Goal: Use online tool/utility: Use online tool/utility

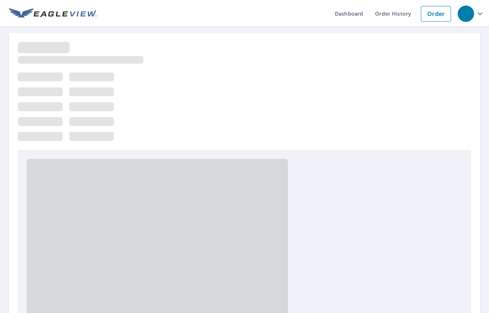
click at [284, 87] on div at bounding box center [244, 96] width 453 height 108
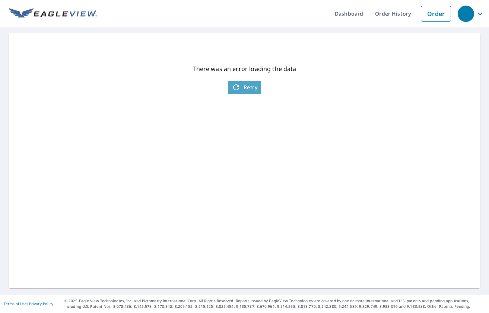
click at [242, 90] on span "Retry" at bounding box center [245, 87] width 26 height 9
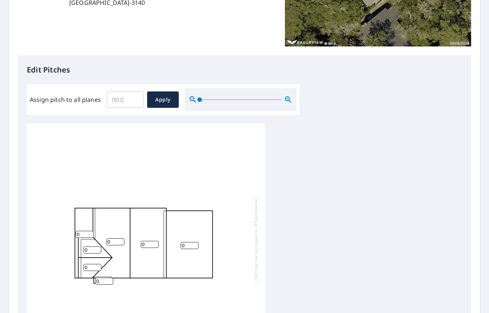
scroll to position [131, 0]
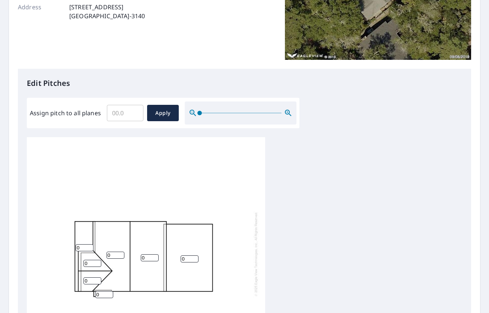
click at [82, 245] on input "0" at bounding box center [85, 248] width 18 height 7
type input "8"
click at [89, 260] on input "0" at bounding box center [92, 263] width 18 height 7
type input "6"
click at [89, 278] on input "0" at bounding box center [92, 281] width 18 height 7
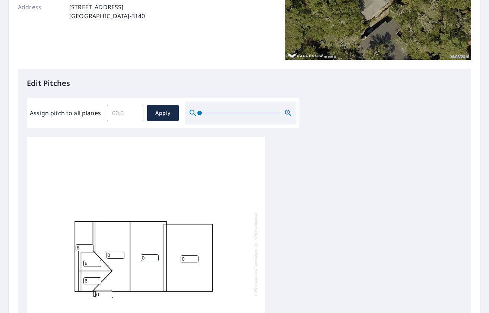
type input "6"
click at [114, 252] on input "0" at bounding box center [115, 255] width 18 height 7
type input "6"
click at [99, 291] on input "0" at bounding box center [104, 294] width 18 height 7
type input "6"
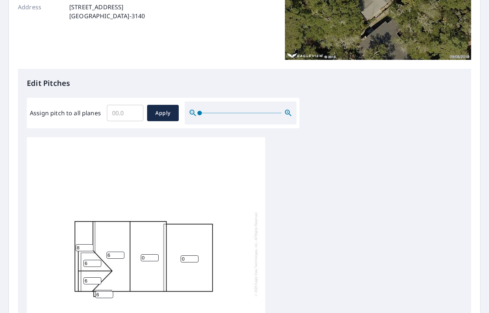
click at [144, 255] on input "0" at bounding box center [150, 258] width 18 height 7
type input "0"
type input "6"
click at [183, 256] on input "0" at bounding box center [190, 259] width 18 height 7
click at [168, 115] on button "Apply" at bounding box center [163, 113] width 32 height 16
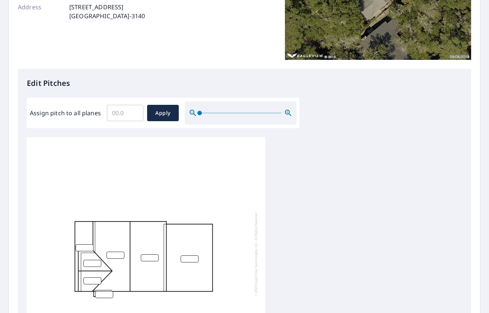
scroll to position [7, 0]
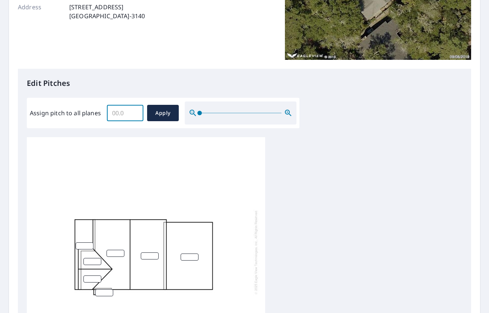
click at [118, 109] on input "Assign pitch to all planes" at bounding box center [125, 113] width 36 height 21
type input "6"
click at [162, 109] on span "Apply" at bounding box center [163, 113] width 20 height 9
type input "6"
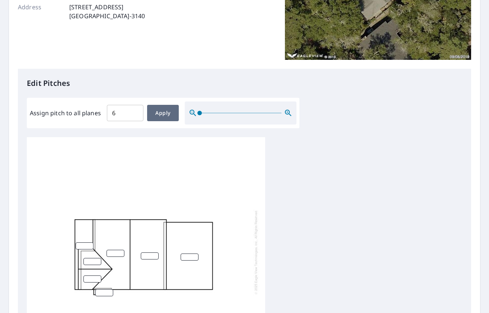
type input "6"
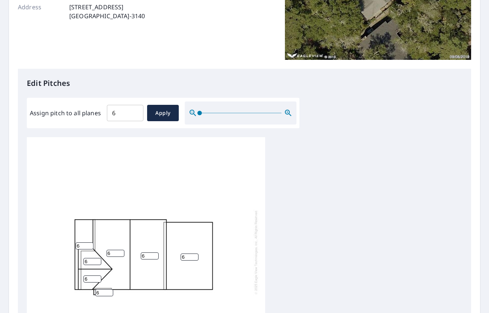
click at [185, 254] on input "6" at bounding box center [190, 257] width 18 height 7
click at [195, 254] on input "5" at bounding box center [190, 257] width 18 height 7
click at [195, 254] on input "4" at bounding box center [190, 257] width 18 height 7
click at [195, 254] on input "3" at bounding box center [190, 257] width 18 height 7
click at [195, 254] on input "2" at bounding box center [190, 257] width 18 height 7
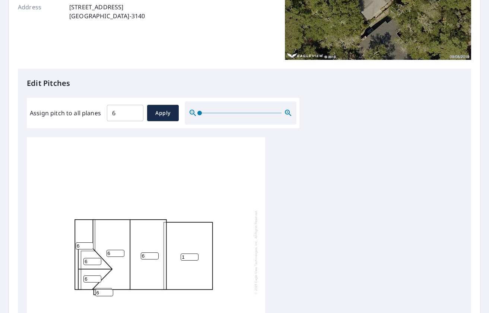
click at [195, 254] on input "1" at bounding box center [190, 257] width 18 height 7
type input "0"
click at [195, 254] on input "0" at bounding box center [190, 257] width 18 height 7
click at [85, 243] on input "6" at bounding box center [85, 246] width 18 height 7
type input "7"
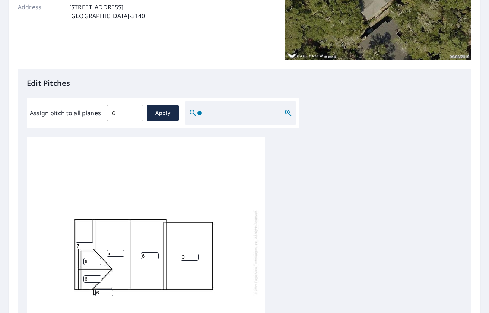
click at [189, 170] on div "0 6 6 7 6 6 6" at bounding box center [146, 252] width 238 height 234
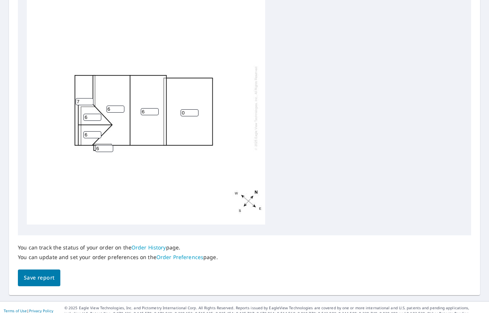
click at [38, 274] on span "Save report" at bounding box center [39, 278] width 31 height 9
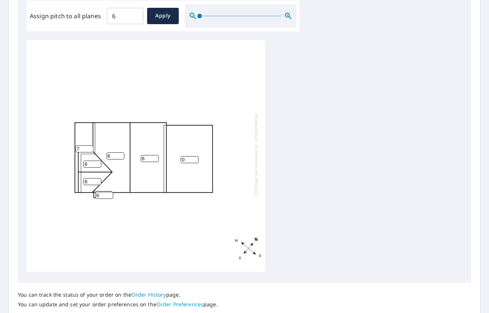
scroll to position [303, 0]
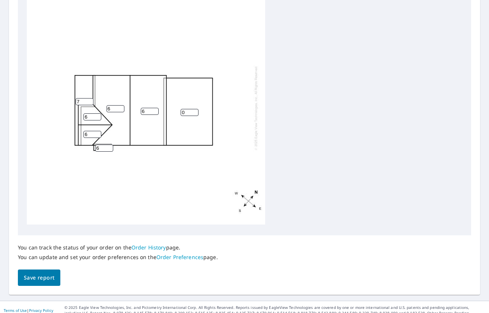
click at [39, 274] on span "Save report" at bounding box center [39, 278] width 31 height 9
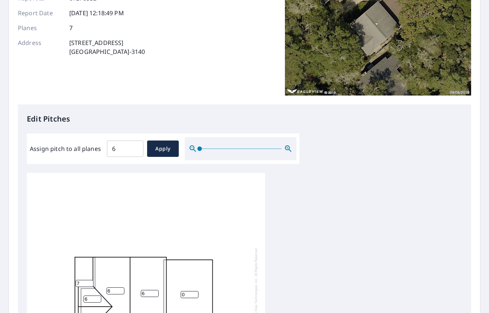
scroll to position [0, 0]
